Goal: Find specific page/section: Find specific page/section

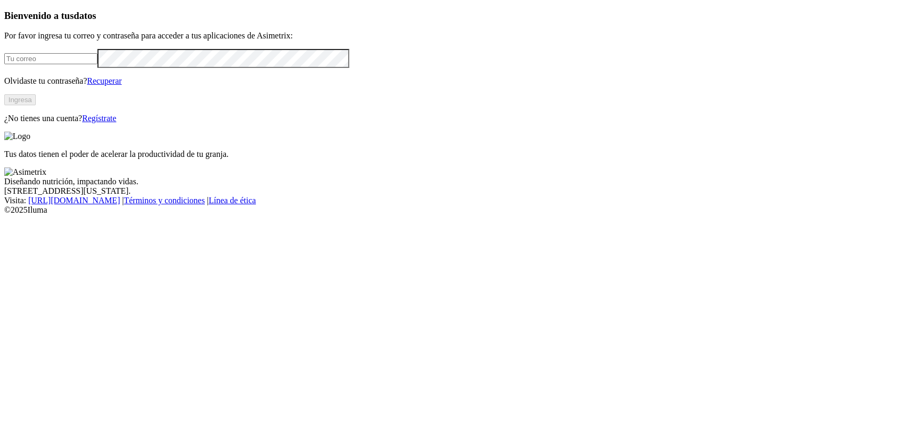
type input "[EMAIL_ADDRESS][PERSON_NAME][DOMAIN_NAME]"
click at [36, 105] on button "Ingresa" at bounding box center [20, 99] width 32 height 11
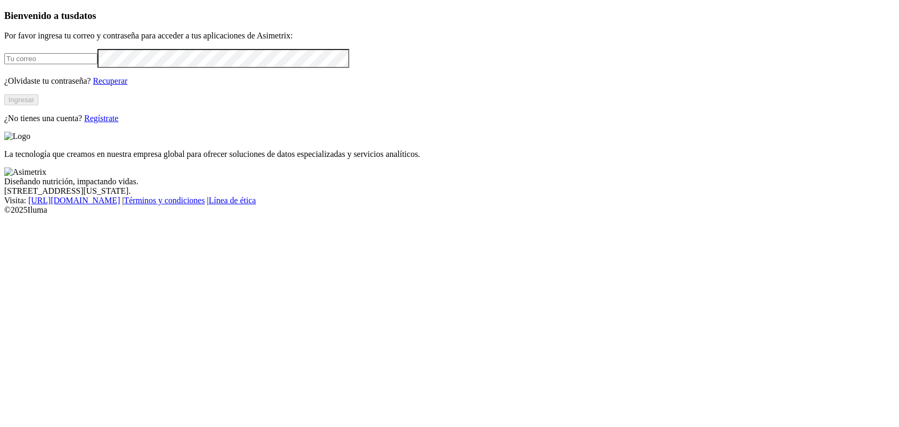
type input "[EMAIL_ADDRESS][PERSON_NAME][DOMAIN_NAME]"
click at [38, 105] on button "Ingresar" at bounding box center [21, 99] width 34 height 11
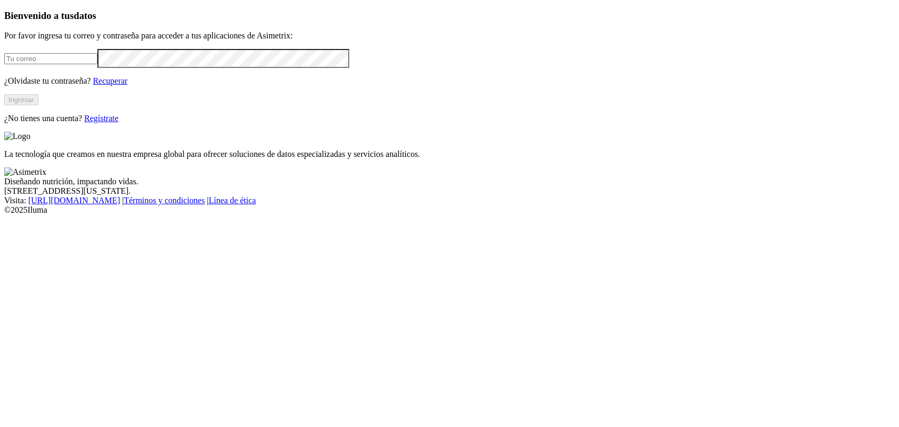
type input "[EMAIL_ADDRESS][PERSON_NAME][DOMAIN_NAME]"
click at [38, 105] on button "Ingresar" at bounding box center [21, 99] width 34 height 11
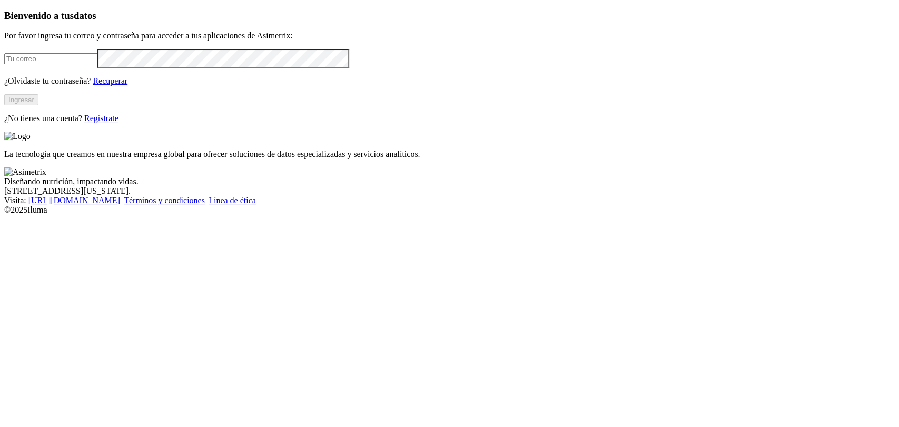
type input "[EMAIL_ADDRESS][PERSON_NAME][DOMAIN_NAME]"
click at [38, 105] on button "Ingresar" at bounding box center [21, 99] width 34 height 11
